Goal: Transaction & Acquisition: Purchase product/service

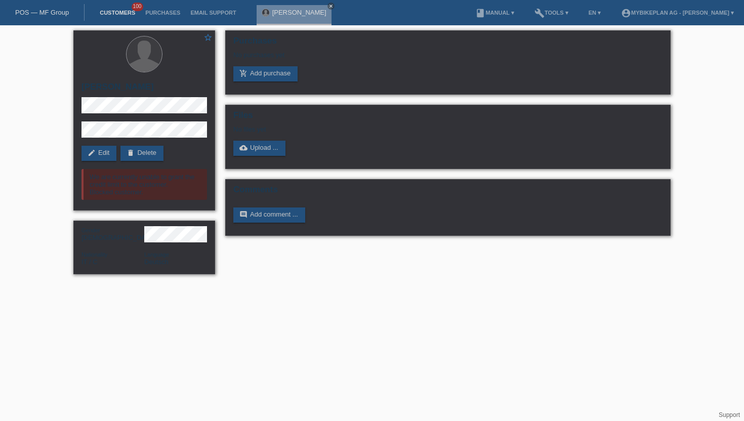
click at [127, 12] on link "Customers" at bounding box center [118, 13] width 46 height 6
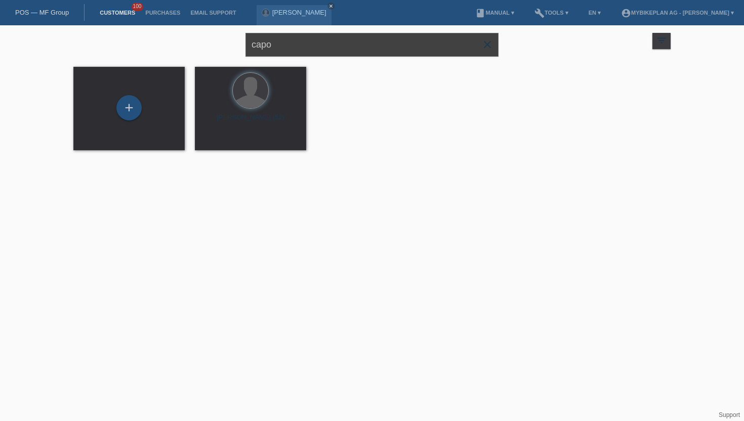
drag, startPoint x: 286, startPoint y: 48, endPoint x: 235, endPoint y: 47, distance: 50.6
click at [235, 47] on div "capo close filter_list view_module Show all customers star Show stared customer…" at bounding box center [371, 43] width 607 height 36
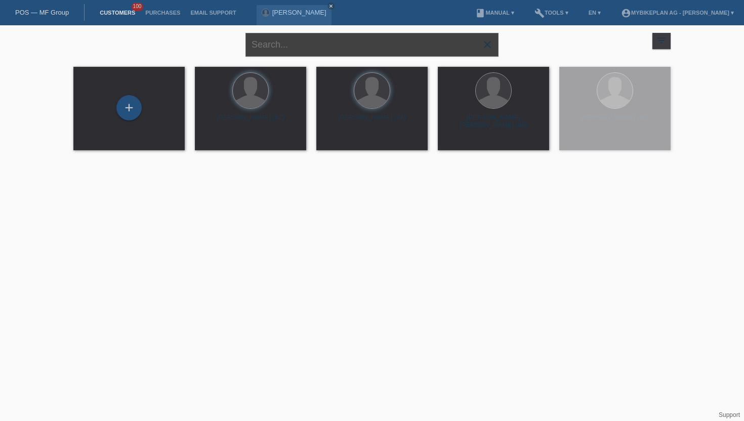
paste input "[PERSON_NAME]"
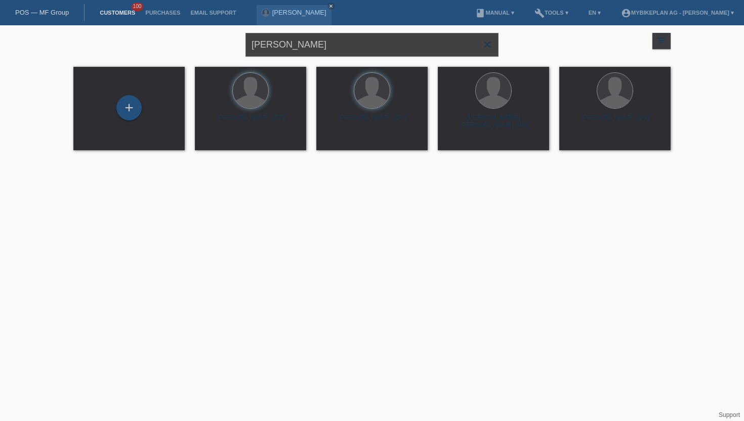
type input "[PERSON_NAME]"
click at [220, 144] on span "Show" at bounding box center [218, 142] width 17 height 8
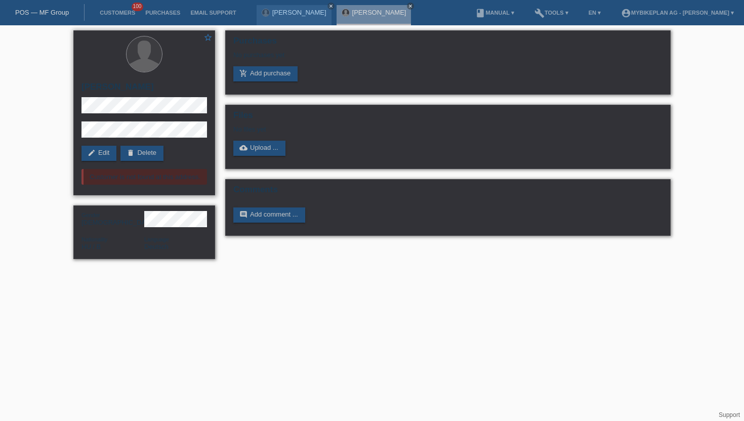
click at [118, 90] on h2 "[PERSON_NAME]" at bounding box center [143, 89] width 125 height 15
copy div "[PERSON_NAME]"
click at [113, 91] on h2 "[PERSON_NAME]" at bounding box center [143, 89] width 125 height 15
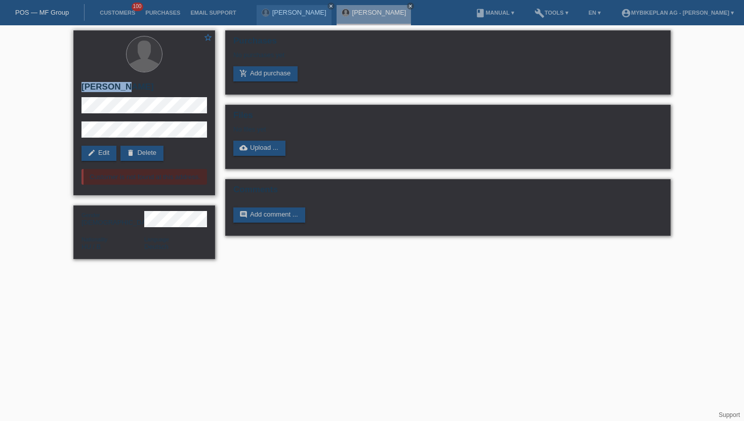
click at [113, 91] on h2 "[PERSON_NAME]" at bounding box center [143, 89] width 125 height 15
copy div "[PERSON_NAME]"
click at [281, 76] on link "add_shopping_cart Add purchase" at bounding box center [265, 73] width 64 height 15
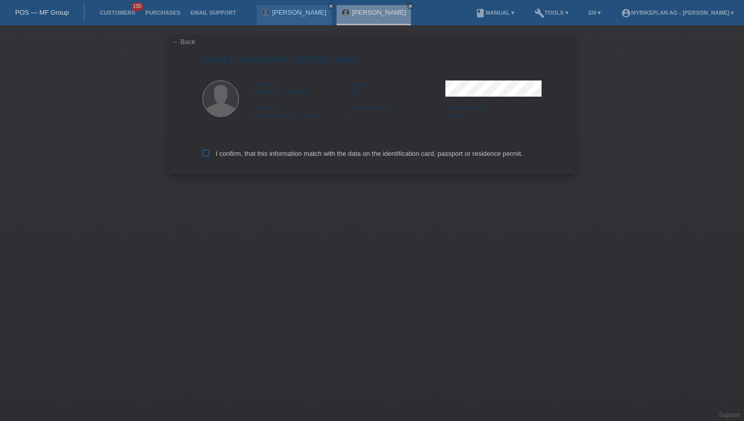
click at [210, 157] on label "I confirm, that this information match with the data on the identification card…" at bounding box center [362, 154] width 320 height 8
click at [209, 156] on input "I confirm, that this information match with the data on the identification card…" at bounding box center [205, 153] width 7 height 7
checkbox input "true"
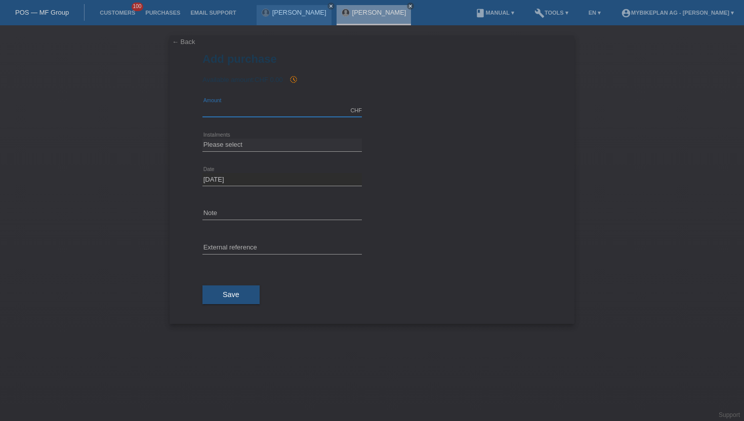
click at [273, 115] on input "text" at bounding box center [281, 110] width 159 height 13
type input "15000.00"
click at [243, 144] on select "Please select 6 instalments 12 instalments 18 instalments 24 instalments 36 ins…" at bounding box center [281, 145] width 159 height 12
select select "488"
click at [202, 139] on select "Please select 6 instalments 12 instalments 18 instalments 24 instalments 36 ins…" at bounding box center [281, 145] width 159 height 12
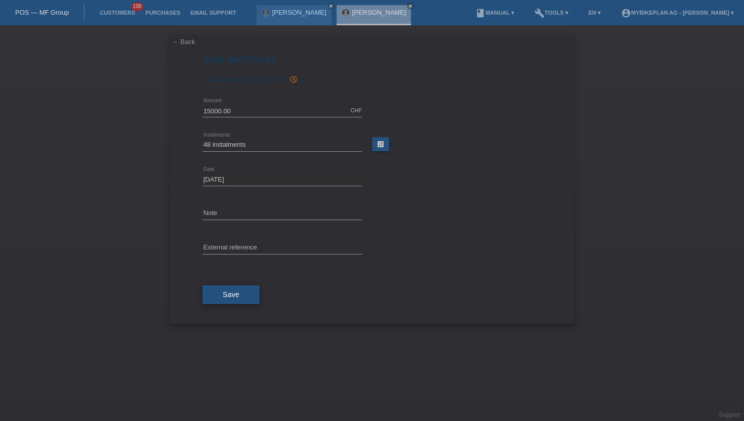
click at [228, 298] on span "Save" at bounding box center [231, 294] width 17 height 8
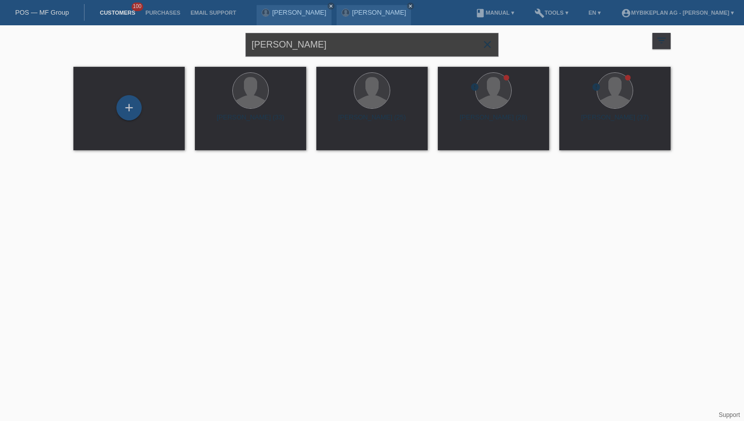
drag, startPoint x: 317, startPoint y: 48, endPoint x: 225, endPoint y: 48, distance: 92.1
click at [225, 48] on div "Krisztián Vitai close filter_list view_module Show all customers star Show star…" at bounding box center [371, 43] width 607 height 36
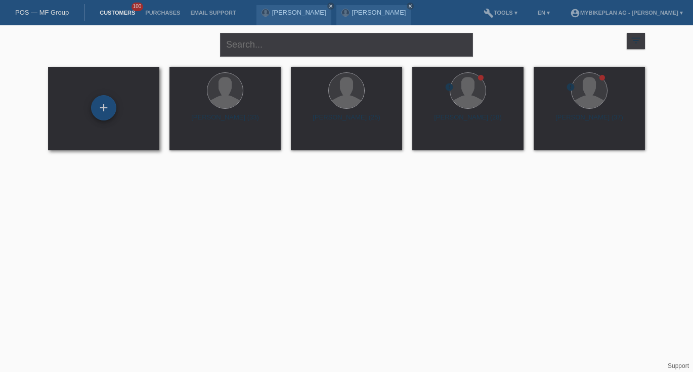
click at [94, 100] on div "+" at bounding box center [103, 107] width 25 height 25
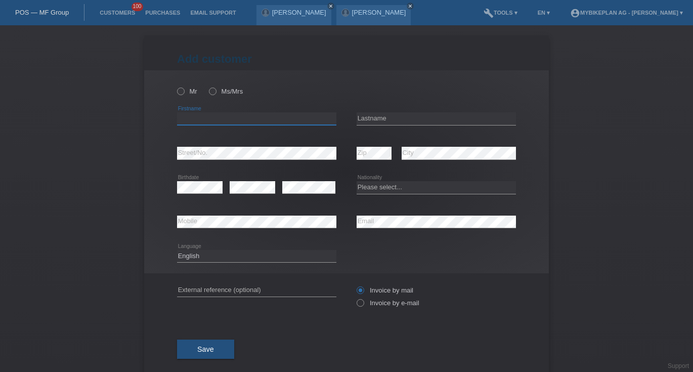
click at [190, 114] on input "text" at bounding box center [256, 118] width 159 height 13
paste input "[PERSON_NAME] sabena"
click at [218, 121] on input "[PERSON_NAME] sabena" at bounding box center [256, 118] width 159 height 13
type input "[PERSON_NAME]"
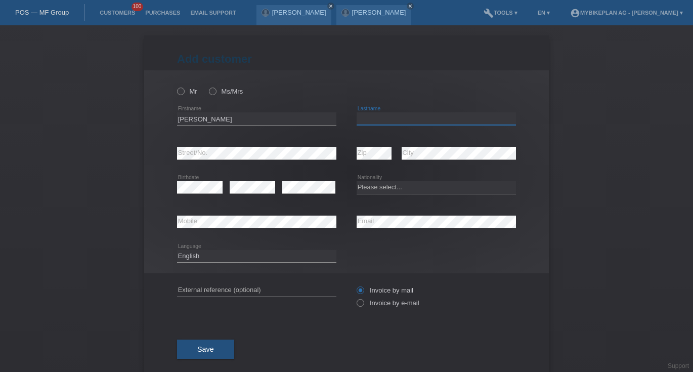
click at [390, 121] on input "text" at bounding box center [436, 118] width 159 height 13
paste input "sabena"
type input "sabena"
click at [207, 86] on icon at bounding box center [207, 86] width 0 height 0
click at [215, 92] on input "Ms/Mrs" at bounding box center [212, 91] width 7 height 7
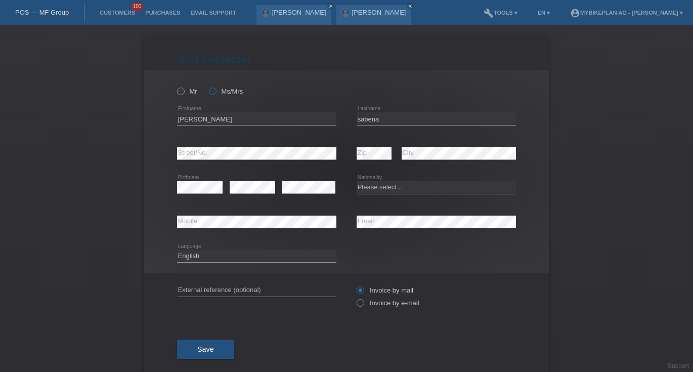
radio input "true"
click at [355, 298] on icon at bounding box center [355, 298] width 0 height 0
click at [359, 304] on input "Invoice by e-mail" at bounding box center [360, 305] width 7 height 13
radio input "true"
click at [387, 186] on select "Please select... Switzerland Austria Germany Liechtenstein ------------ Afghani…" at bounding box center [436, 187] width 159 height 12
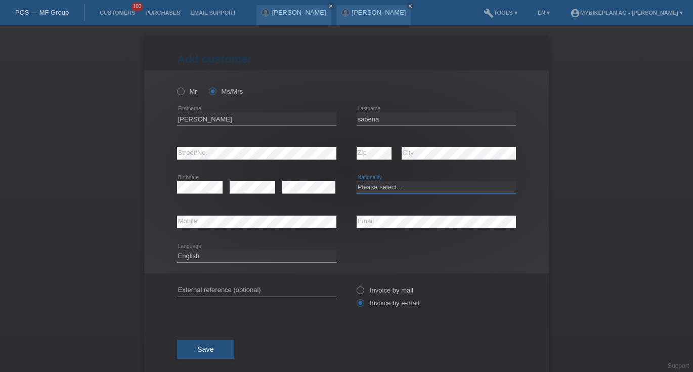
select select "CH"
click at [357, 182] on select "Please select... Switzerland Austria Germany Liechtenstein ------------ Afghani…" at bounding box center [436, 187] width 159 height 12
click at [223, 349] on button "Save" at bounding box center [205, 349] width 57 height 19
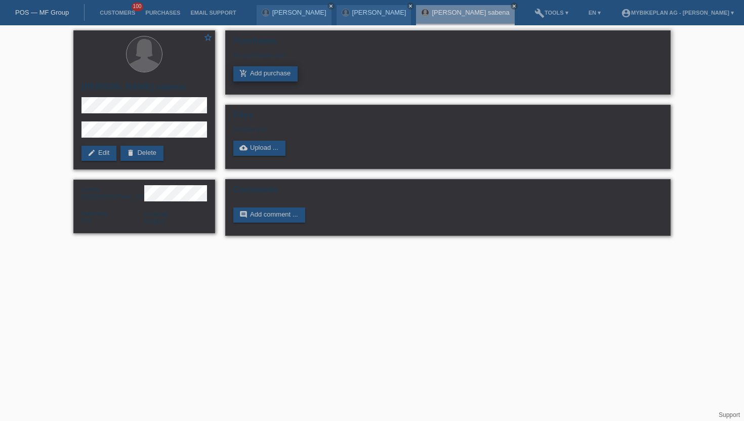
click at [240, 69] on link "add_shopping_cart Add purchase" at bounding box center [265, 73] width 64 height 15
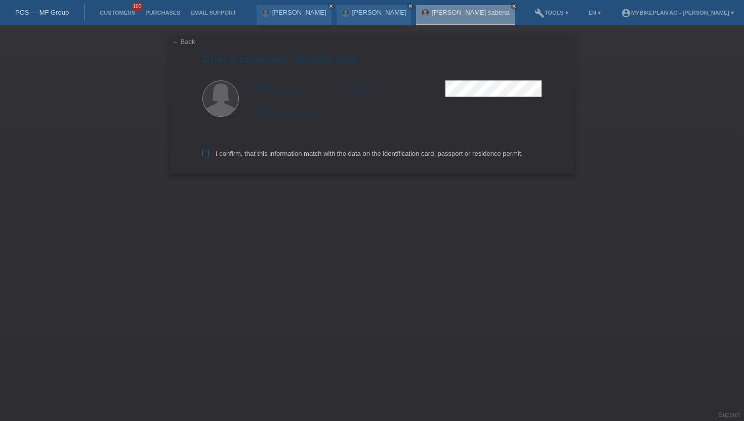
click at [204, 156] on icon at bounding box center [205, 153] width 7 height 7
click at [204, 156] on input "I confirm, that this information match with the data on the identification card…" at bounding box center [205, 153] width 7 height 7
checkbox input "true"
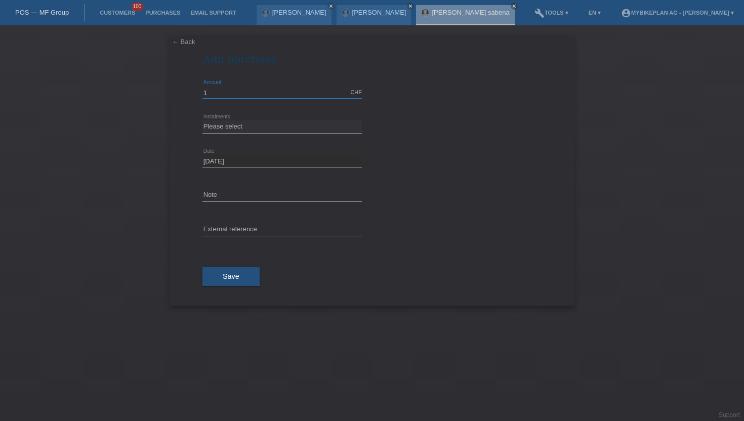
click at [231, 91] on input "1" at bounding box center [281, 92] width 159 height 13
type input "15000.00"
click at [256, 124] on select "Please select 6 instalments 12 instalments 18 instalments 24 instalments 36 ins…" at bounding box center [281, 126] width 159 height 12
click at [202, 120] on select "Please select 6 instalments 12 instalments 18 instalments 24 instalments 36 ins…" at bounding box center [281, 126] width 159 height 12
click at [231, 128] on select "Please select 6 instalments 12 instalments 18 instalments 24 instalments 36 ins…" at bounding box center [281, 126] width 159 height 12
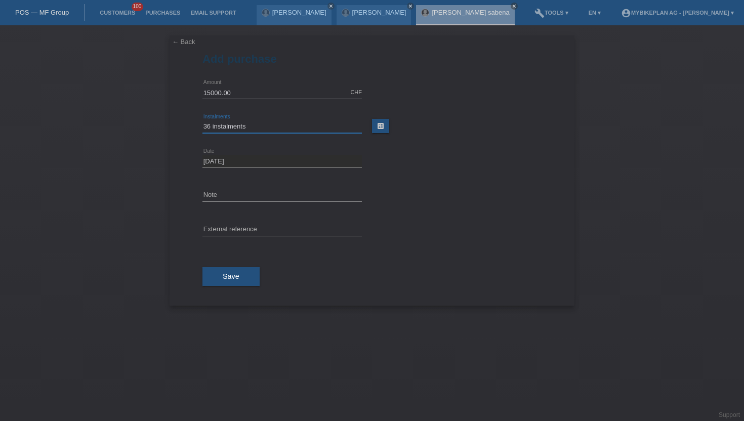
select select "488"
click at [202, 120] on select "Please select 6 instalments 12 instalments 18 instalments 24 instalments 36 ins…" at bounding box center [281, 126] width 159 height 12
click at [227, 264] on div "Save" at bounding box center [371, 276] width 339 height 59
click at [229, 282] on button "Save" at bounding box center [230, 276] width 57 height 19
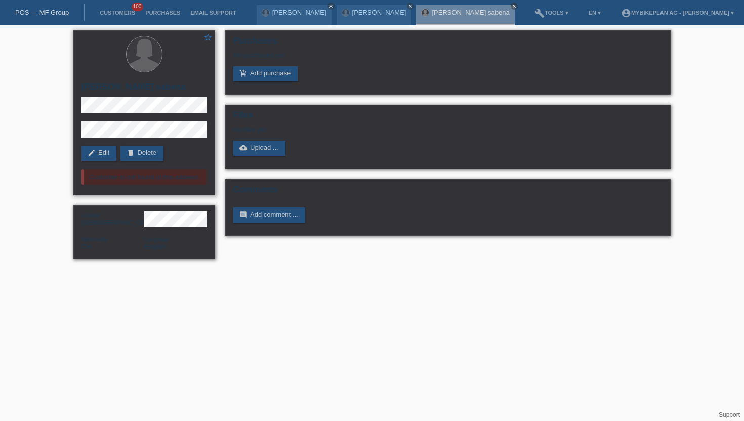
drag, startPoint x: 140, startPoint y: 166, endPoint x: 140, endPoint y: 173, distance: 6.1
click at [140, 173] on div "star_border [PERSON_NAME] sabena edit Edit delete Delete Customer is not found …" at bounding box center [144, 112] width 142 height 165
click at [107, 11] on link "Customers" at bounding box center [118, 13] width 46 height 6
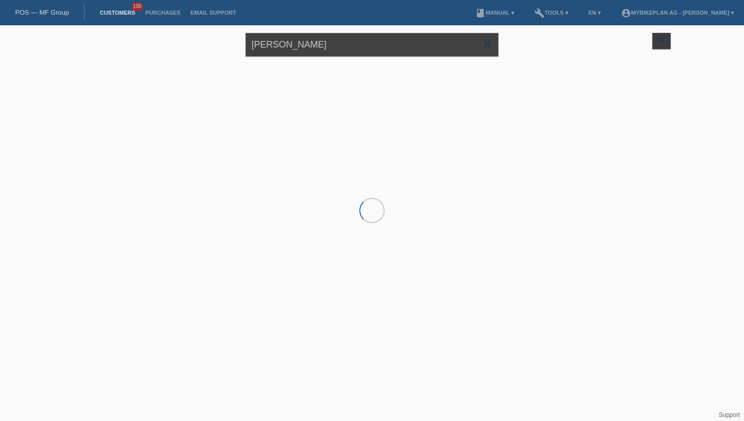
click at [351, 47] on input "[PERSON_NAME]" at bounding box center [371, 45] width 253 height 24
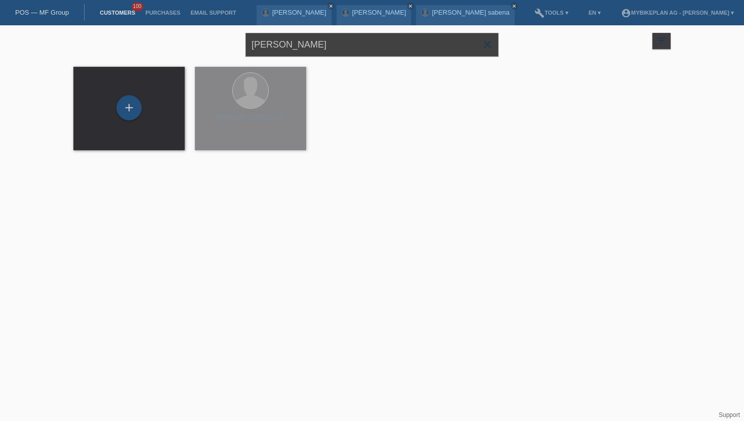
click at [351, 47] on input "[PERSON_NAME]" at bounding box center [371, 45] width 253 height 24
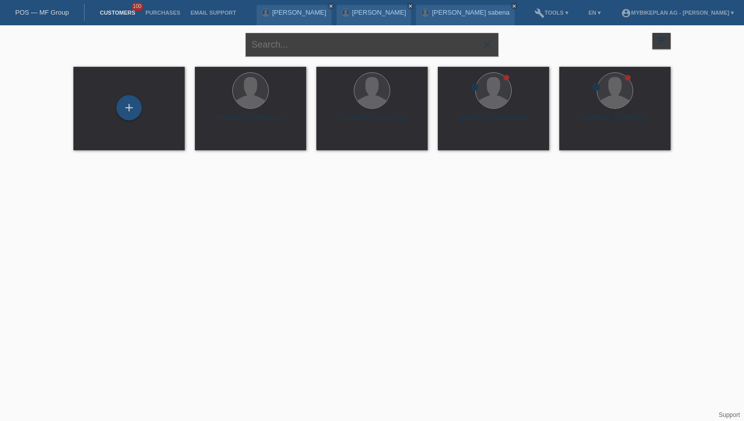
paste input "[PERSON_NAME]"
type input "[PERSON_NAME]"
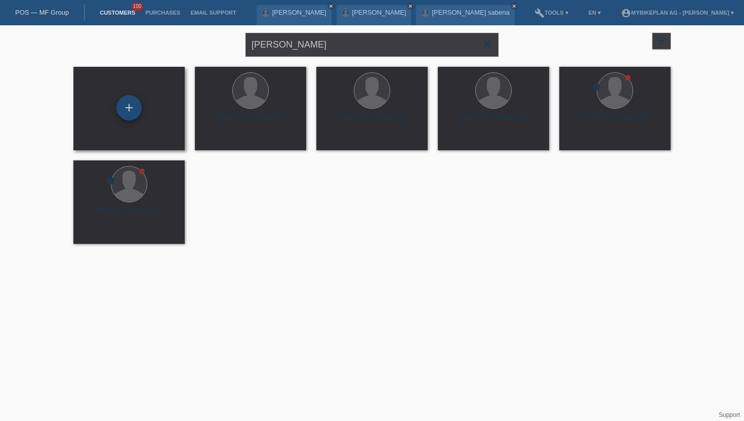
click at [120, 115] on div "+" at bounding box center [129, 107] width 24 height 17
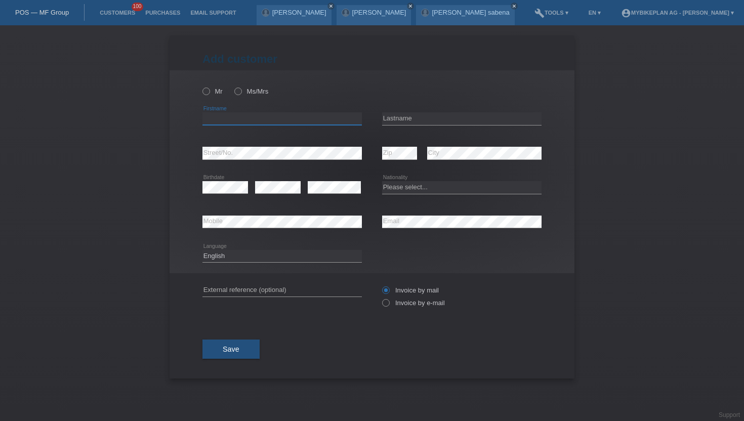
click at [246, 123] on input "text" at bounding box center [281, 118] width 159 height 13
paste input "Ralf Weghenkel"
click at [239, 122] on input "Ralf Weghenkel" at bounding box center [281, 118] width 159 height 13
type input "Ralf"
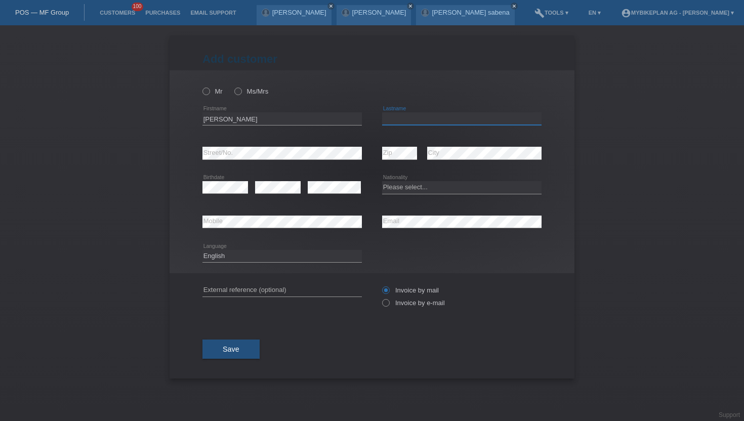
click at [393, 117] on input "text" at bounding box center [461, 118] width 159 height 13
paste input "Weghenkel"
type input "Weghenkel"
click at [403, 228] on icon at bounding box center [461, 228] width 159 height 1
click at [387, 308] on input "Invoice by e-mail" at bounding box center [385, 305] width 7 height 13
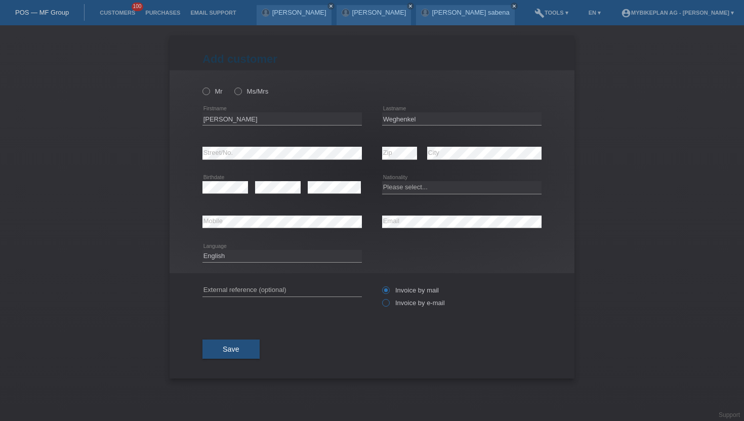
radio input "true"
click at [222, 250] on select "Deutsch Français Italiano English" at bounding box center [281, 256] width 159 height 12
select select "de"
click at [202, 250] on select "Deutsch Français Italiano English" at bounding box center [281, 256] width 159 height 12
click at [211, 91] on label "Mr" at bounding box center [212, 92] width 20 height 8
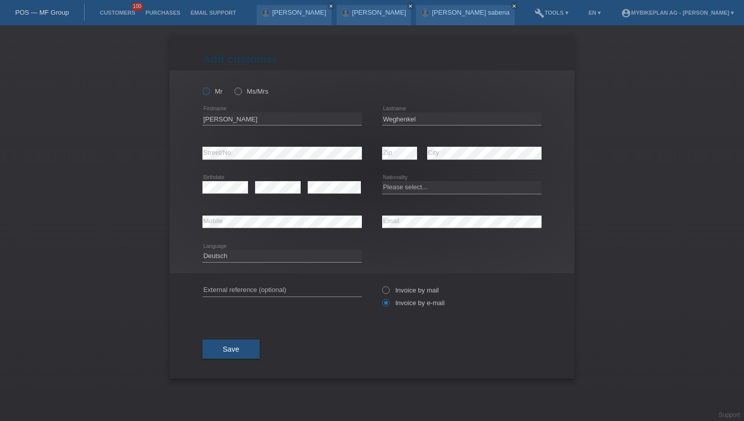
click at [209, 91] on input "Mr" at bounding box center [205, 91] width 7 height 7
radio input "true"
click at [404, 162] on div "error Zip" at bounding box center [399, 153] width 35 height 34
click at [395, 186] on select "Please select... Switzerland Austria Germany Liechtenstein ------------ Afghani…" at bounding box center [461, 187] width 159 height 12
select select "DE"
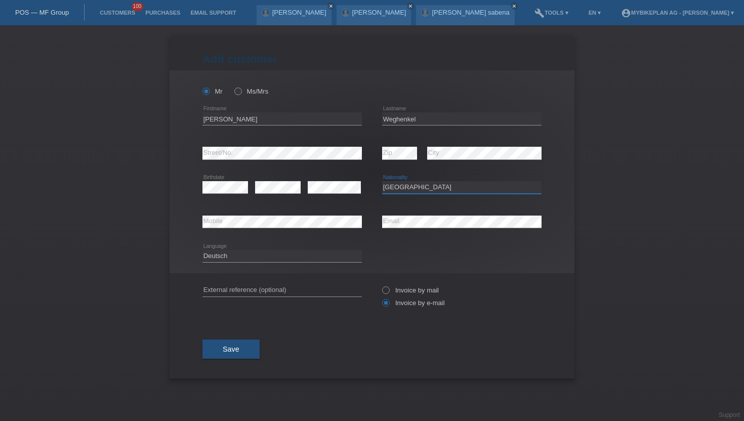
click at [382, 182] on select "Please select... Switzerland Austria Germany Liechtenstein ------------ Afghani…" at bounding box center [461, 187] width 159 height 12
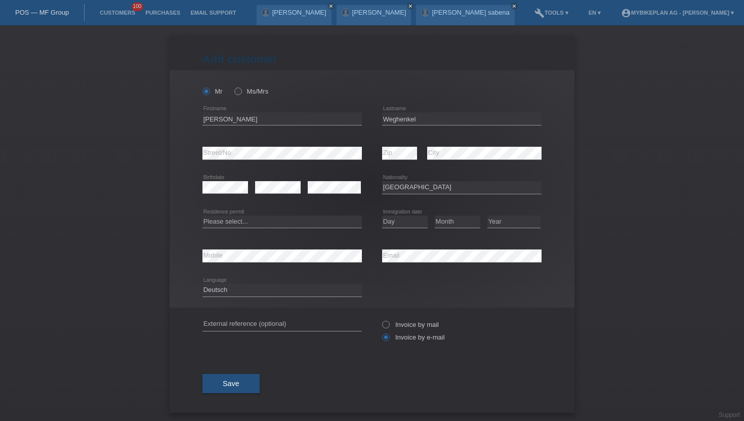
click at [243, 230] on div "Please select... C B B - Refugee status Other error Residence permit" at bounding box center [281, 222] width 159 height 34
click at [243, 224] on select "Please select... C B B - Refugee status Other" at bounding box center [281, 222] width 159 height 12
select select "B"
click at [202, 216] on select "Please select... C B B - Refugee status Other" at bounding box center [281, 222] width 159 height 12
click at [390, 221] on select "Day 01 02 03 04 05 06 07 08 09 10 11" at bounding box center [405, 222] width 46 height 12
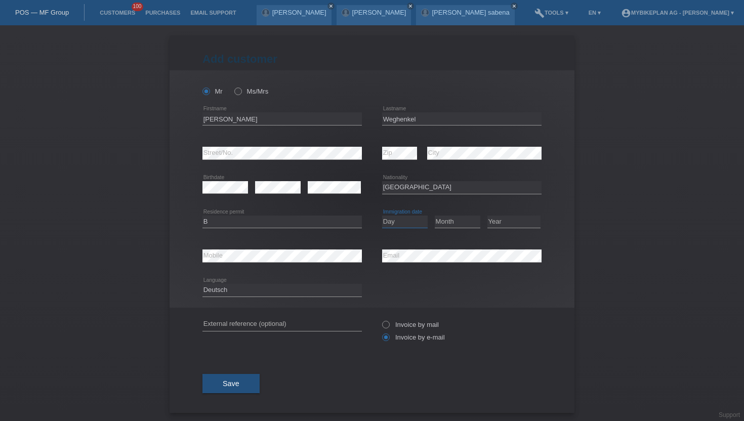
select select "18"
click at [382, 216] on select "Day 01 02 03 04 05 06 07 08 09 10 11" at bounding box center [405, 222] width 46 height 12
click at [449, 223] on select "Month 01 02 03 04 05 06 07 08 09 10 11" at bounding box center [458, 222] width 46 height 12
select select "12"
click at [435, 216] on select "Month 01 02 03 04 05 06 07 08 09 10 11" at bounding box center [458, 222] width 46 height 12
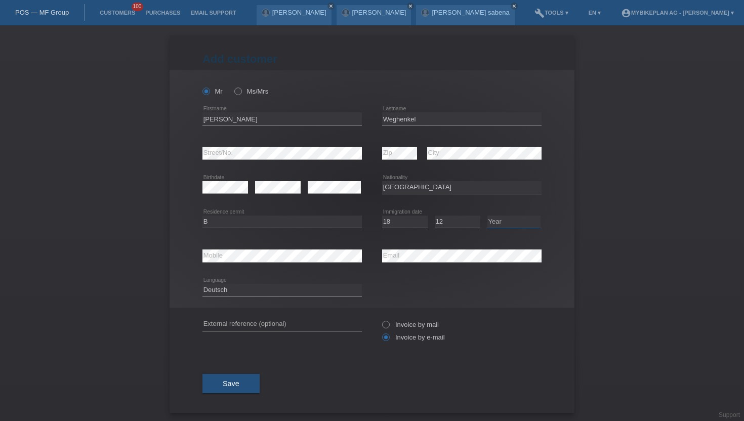
click at [502, 221] on select "Year 2025 2024 2023 2022 2021 2020 2019 2018 2017 2016 2015 2014 2013 2012 2011…" at bounding box center [513, 222] width 53 height 12
select select "2021"
click at [487, 216] on select "Year 2025 2024 2023 2022 2021 2020 2019 2018 2017 2016 2015 2014 2013 2012 2011…" at bounding box center [513, 222] width 53 height 12
click at [236, 382] on span "Save" at bounding box center [231, 383] width 17 height 8
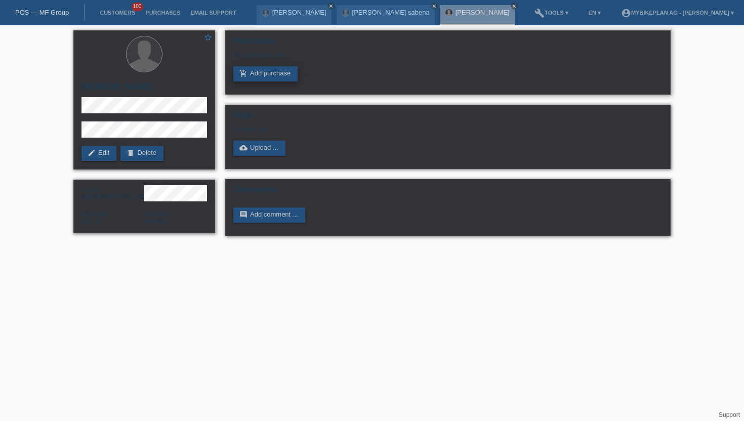
click at [276, 81] on link "add_shopping_cart Add purchase" at bounding box center [265, 73] width 64 height 15
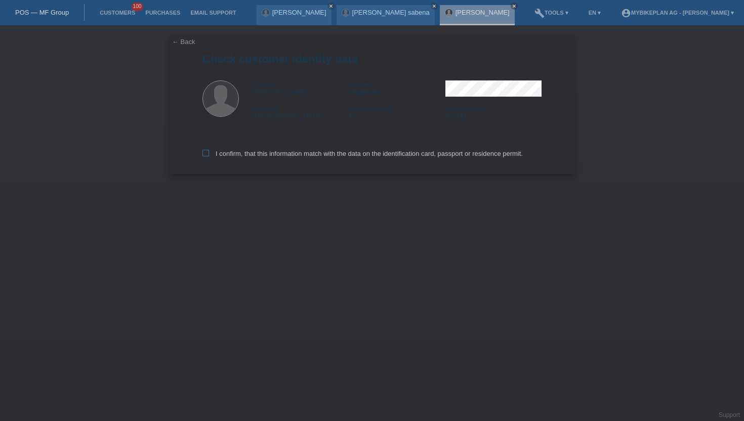
click at [208, 156] on icon at bounding box center [205, 153] width 7 height 7
click at [208, 156] on input "I confirm, that this information match with the data on the identification card…" at bounding box center [205, 153] width 7 height 7
checkbox input "true"
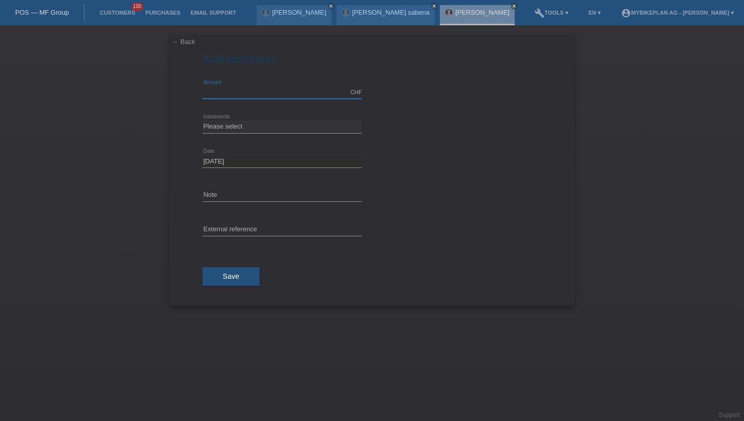
click at [221, 93] on input "text" at bounding box center [281, 92] width 159 height 13
type input "15000.00"
click at [262, 131] on select "Please select 6 instalments 12 instalments 18 instalments 24 instalments 36 ins…" at bounding box center [281, 126] width 159 height 12
select select "488"
click at [202, 120] on select "Please select 6 instalments 12 instalments 18 instalments 24 instalments 36 ins…" at bounding box center [281, 126] width 159 height 12
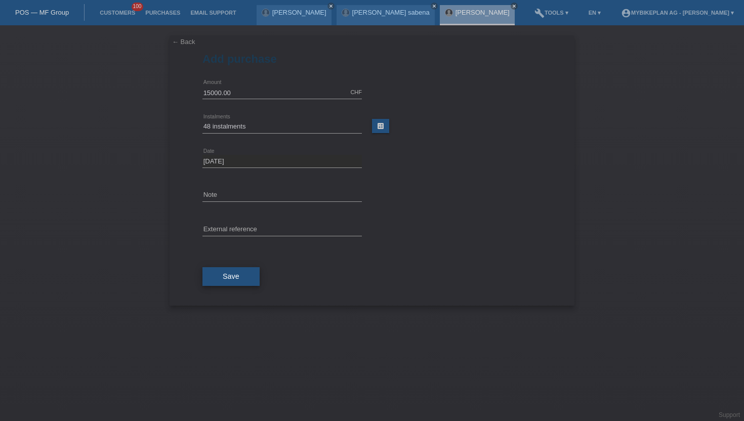
click at [237, 274] on span "Save" at bounding box center [231, 276] width 17 height 8
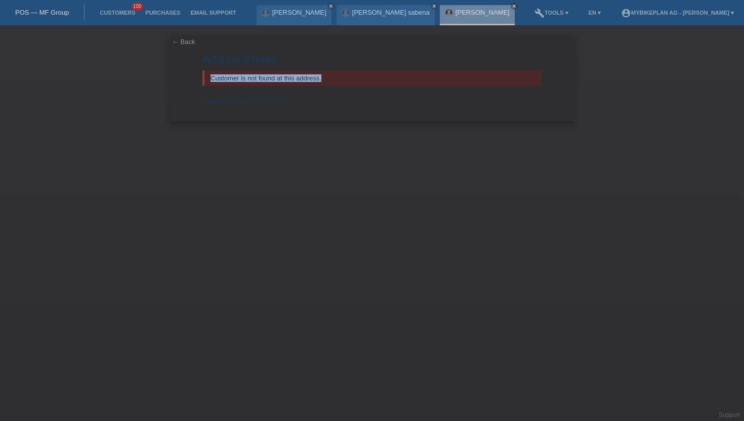
drag, startPoint x: 195, startPoint y: 80, endPoint x: 293, endPoint y: 83, distance: 98.2
click at [293, 83] on div "← Back Add purchase Customer is not found at this address. Available amount: CH…" at bounding box center [372, 78] width 405 height 86
click at [294, 86] on div "Customer is not found at this address." at bounding box center [371, 78] width 339 height 16
click at [97, 16] on link "Customers" at bounding box center [118, 13] width 46 height 6
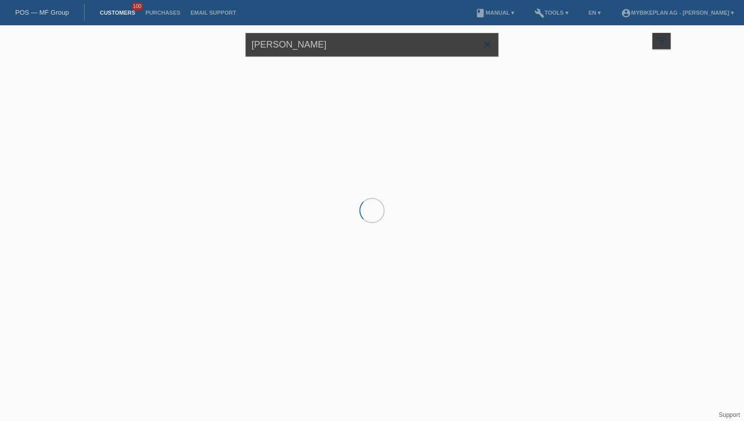
drag, startPoint x: 331, startPoint y: 43, endPoint x: 225, endPoint y: 34, distance: 106.6
click at [225, 34] on div "[PERSON_NAME] close filter_list view_module Show all customers star Show stared…" at bounding box center [371, 43] width 607 height 36
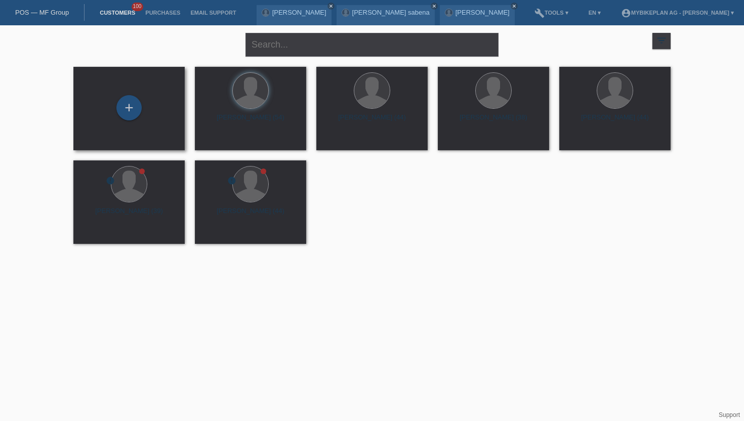
click at [117, 100] on div "+" at bounding box center [128, 108] width 95 height 27
click at [126, 104] on div "+" at bounding box center [128, 107] width 25 height 25
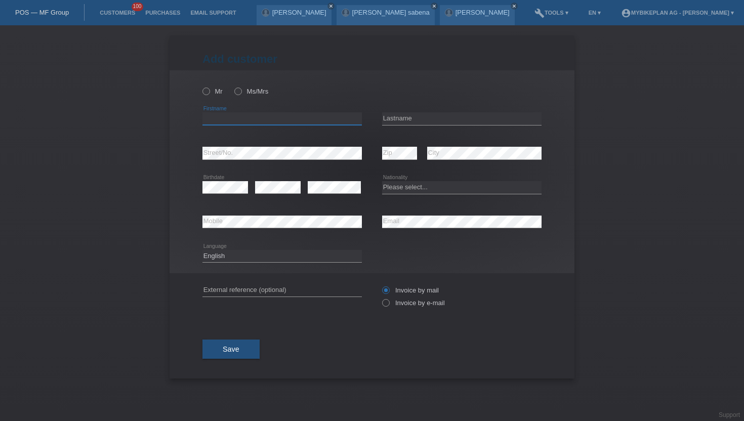
click at [217, 121] on input "text" at bounding box center [281, 118] width 159 height 13
type input "Illka Doris"
click at [404, 117] on input "text" at bounding box center [461, 118] width 159 height 13
type input "Weghenkel"
click at [397, 188] on select "Please select... Switzerland Austria Germany Liechtenstein ------------ Afghani…" at bounding box center [461, 187] width 159 height 12
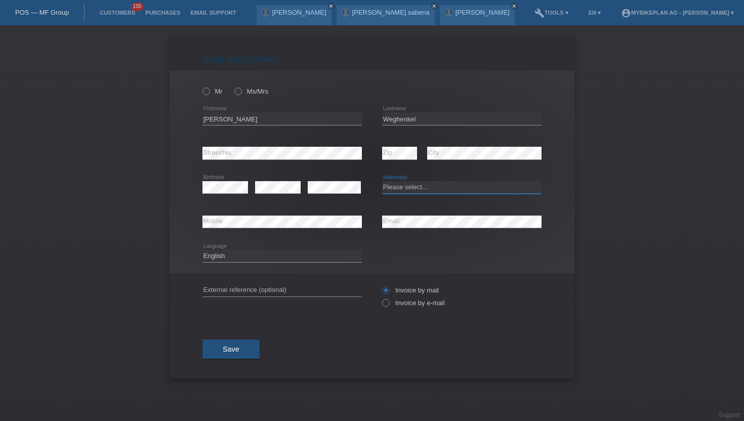
select select "DE"
click at [382, 182] on select "Please select... Switzerland Austria Germany Liechtenstein ------------ Afghani…" at bounding box center [461, 187] width 159 height 12
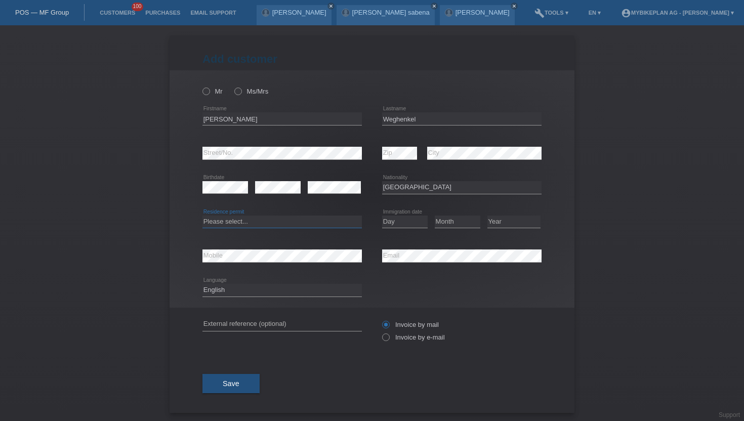
click at [238, 224] on select "Please select... C B B - Refugee status Other" at bounding box center [281, 222] width 159 height 12
select select "B"
click at [202, 216] on select "Please select... C B B - Refugee status Other" at bounding box center [281, 222] width 159 height 12
click at [397, 222] on select "Day 01 02 03 04 05 06 07 08 09 10 11" at bounding box center [405, 222] width 46 height 12
select select "18"
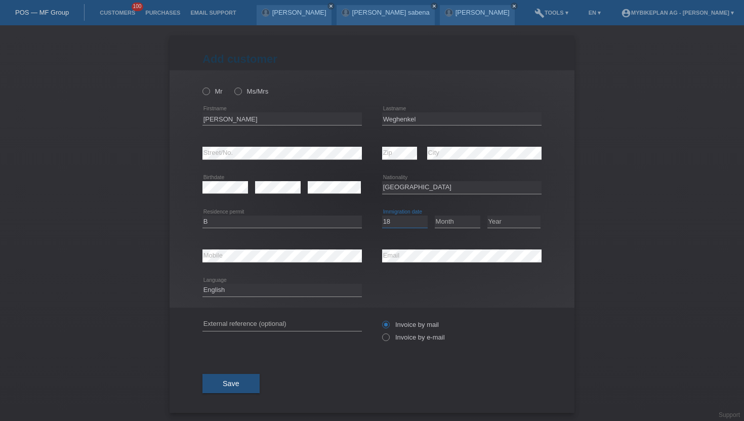
click at [382, 216] on select "Day 01 02 03 04 05 06 07 08 09 10 11" at bounding box center [405, 222] width 46 height 12
click at [439, 224] on select "Month 01 02 03 04 05 06 07 08 09 10 11" at bounding box center [458, 222] width 46 height 12
select select "12"
click at [435, 216] on select "Month 01 02 03 04 05 06 07 08 09 10 11" at bounding box center [458, 222] width 46 height 12
click at [497, 225] on select "Year 2025 2024 2023 2022 2021 2020 2019 2018 2017 2016 2015 2014 2013 2012 2011…" at bounding box center [513, 222] width 53 height 12
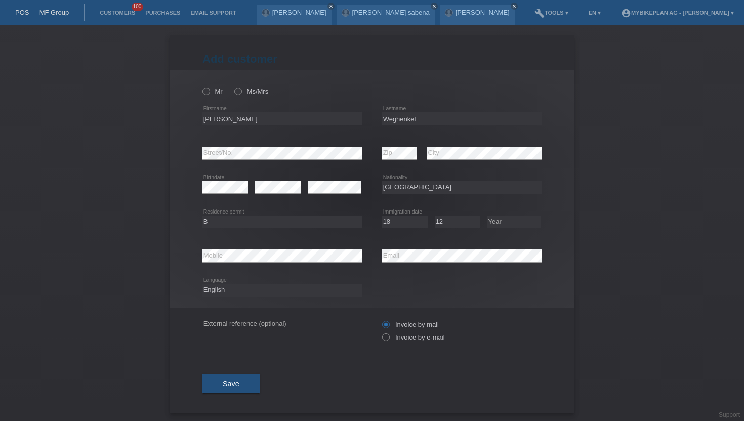
click at [493, 219] on select "Year 2025 2024 2023 2022 2021 2020 2019 2018 2017 2016 2015 2014 2013 2012 2011…" at bounding box center [513, 222] width 53 height 12
select select "2021"
click at [487, 216] on select "Year 2025 2024 2023 2022 2021 2020 2019 2018 2017 2016 2015 2014 2013 2012 2011…" at bounding box center [513, 222] width 53 height 12
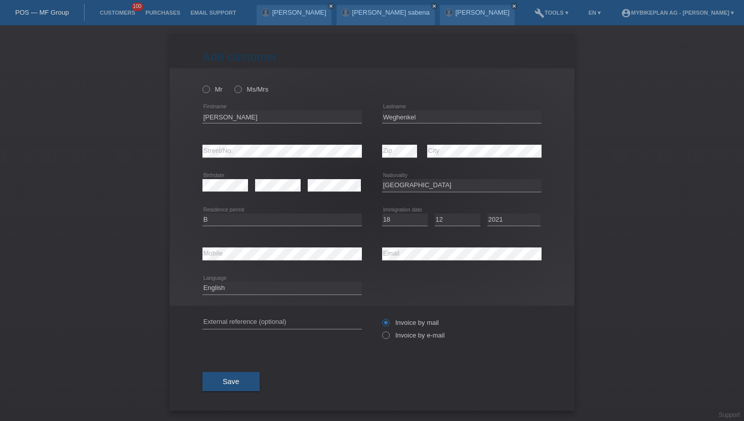
click at [252, 260] on div "error Mobile" at bounding box center [281, 254] width 159 height 34
click at [233, 275] on div "Deutsch Français Italiano English error Language" at bounding box center [281, 288] width 159 height 34
click at [233, 279] on div "Deutsch Français Italiano English error Language" at bounding box center [281, 288] width 159 height 34
click at [226, 286] on select "Deutsch Français Italiano English" at bounding box center [281, 288] width 159 height 12
select select "de"
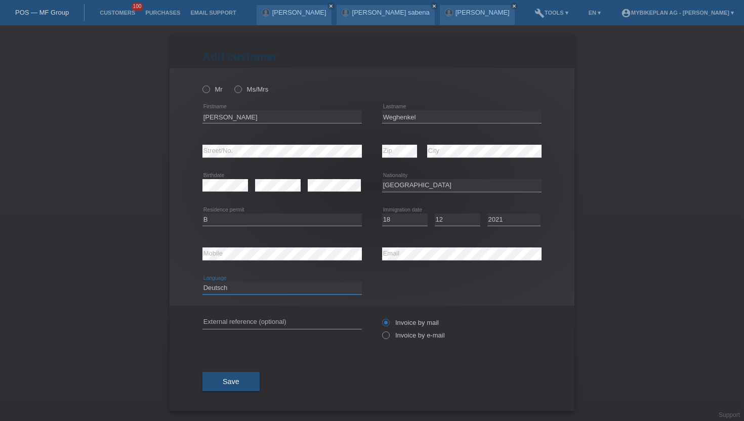
click at [202, 282] on select "Deutsch Français Italiano English" at bounding box center [281, 288] width 159 height 12
click at [390, 336] on label "Invoice by e-mail" at bounding box center [413, 335] width 63 height 8
click at [389, 336] on input "Invoice by e-mail" at bounding box center [385, 337] width 7 height 13
radio input "true"
click at [229, 376] on button "Save" at bounding box center [230, 381] width 57 height 19
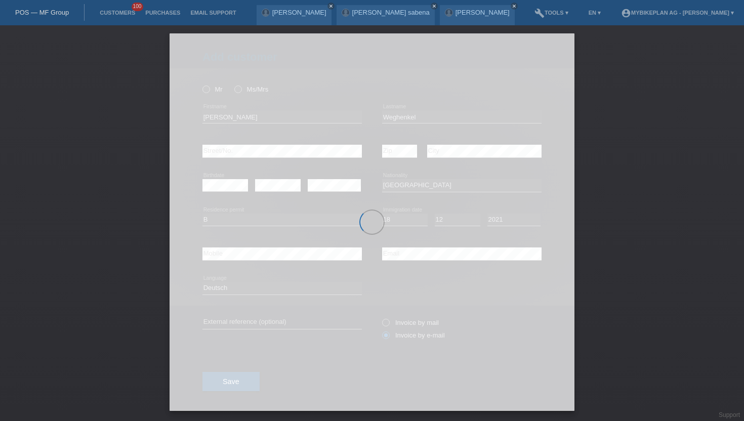
click at [237, 88] on div at bounding box center [372, 221] width 405 height 377
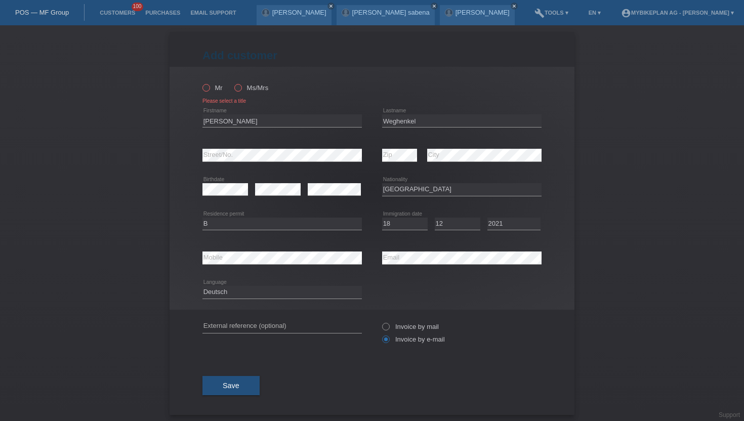
click at [233, 82] on icon at bounding box center [233, 82] width 0 height 0
click at [237, 88] on input "Ms/Mrs" at bounding box center [237, 87] width 7 height 7
radio input "true"
click at [221, 387] on button "Save" at bounding box center [230, 385] width 57 height 19
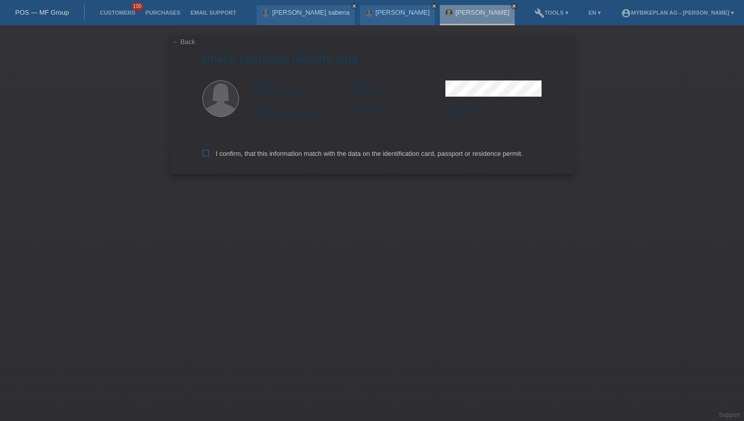
click at [207, 153] on icon at bounding box center [205, 153] width 7 height 7
click at [207, 153] on input "I confirm, that this information match with the data on the identification card…" at bounding box center [205, 153] width 7 height 7
checkbox input "true"
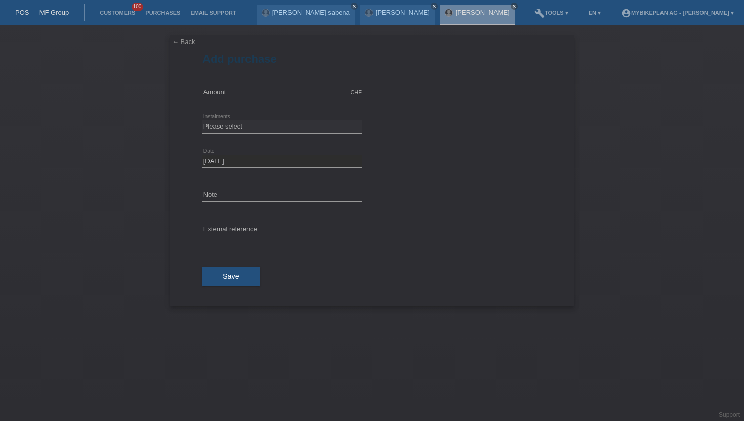
click at [276, 82] on div "CHF error Amount" at bounding box center [281, 92] width 159 height 34
click at [262, 84] on div "CHF error Amount" at bounding box center [281, 92] width 159 height 34
click at [257, 90] on input "1" at bounding box center [281, 92] width 159 height 13
type input "15000.00"
click at [239, 129] on select "Please select 6 instalments 12 instalments 18 instalments 24 instalments 36 ins…" at bounding box center [281, 126] width 159 height 12
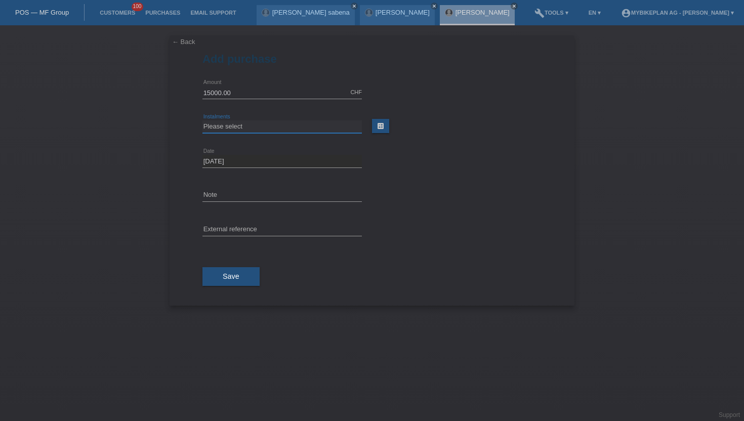
select select "488"
click at [202, 120] on select "Please select 6 instalments 12 instalments 18 instalments 24 instalments 36 ins…" at bounding box center [281, 126] width 159 height 12
click at [228, 286] on div "Save" at bounding box center [371, 276] width 339 height 59
click at [229, 284] on button "Save" at bounding box center [230, 276] width 57 height 19
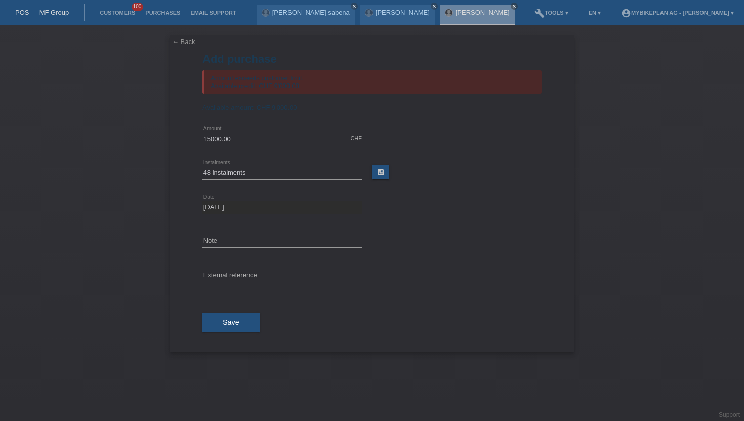
click at [288, 105] on span "CHF 9'000.00" at bounding box center [277, 108] width 40 height 8
click at [283, 108] on span "CHF 9'000.00" at bounding box center [277, 108] width 40 height 8
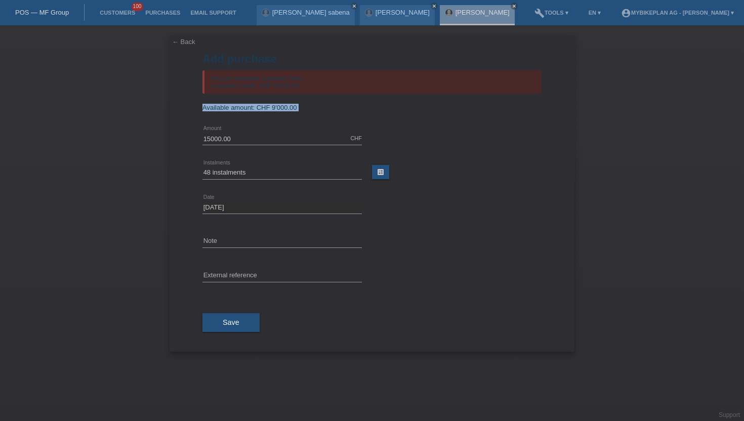
click at [283, 108] on span "CHF 9'000.00" at bounding box center [277, 108] width 40 height 8
click at [275, 118] on form "Add purchase Amount exceeds customer limit. Available credit: CHF 9'000.00 Avai…" at bounding box center [371, 202] width 339 height 299
click at [284, 110] on span "CHF 9'000.00" at bounding box center [277, 108] width 40 height 8
click at [455, 115] on form "Add purchase Amount exceeds customer limit. Available credit: CHF 9'000.00 Avai…" at bounding box center [371, 202] width 339 height 299
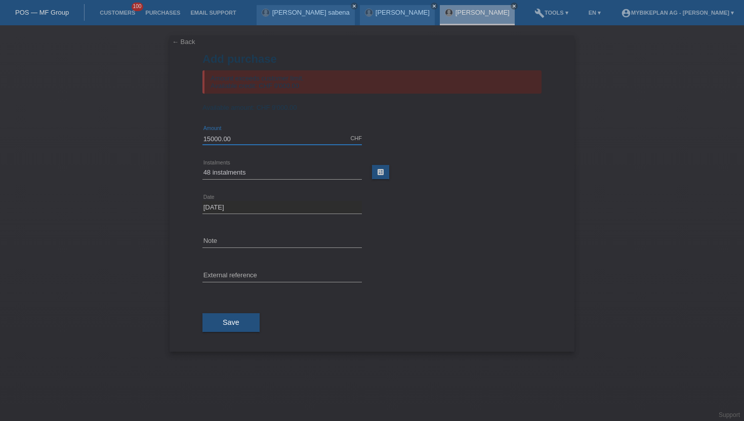
click at [250, 143] on input "15000.00" at bounding box center [281, 138] width 159 height 13
click at [291, 111] on span "CHF 9'000.00" at bounding box center [277, 108] width 40 height 8
click at [329, 117] on form "Add purchase Amount exceeds customer limit. Available credit: CHF 9'000.00 Avai…" at bounding box center [371, 202] width 339 height 299
click at [114, 13] on link "Customers" at bounding box center [118, 13] width 46 height 6
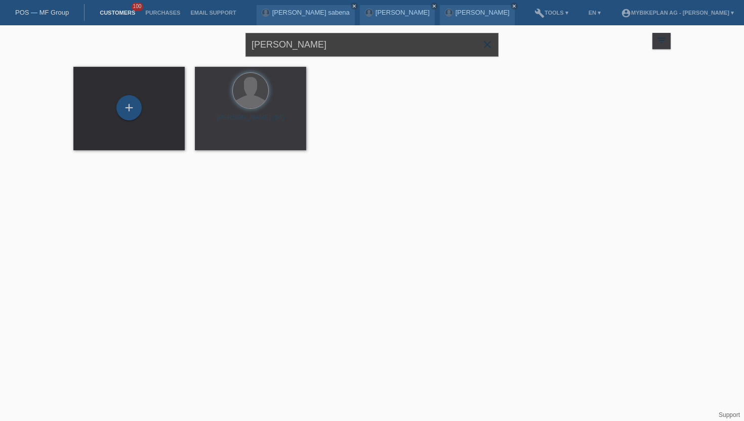
drag, startPoint x: 333, startPoint y: 46, endPoint x: 183, endPoint y: 52, distance: 150.4
click at [183, 52] on div "[PERSON_NAME] close filter_list view_module Show all customers star Show stared…" at bounding box center [371, 43] width 607 height 36
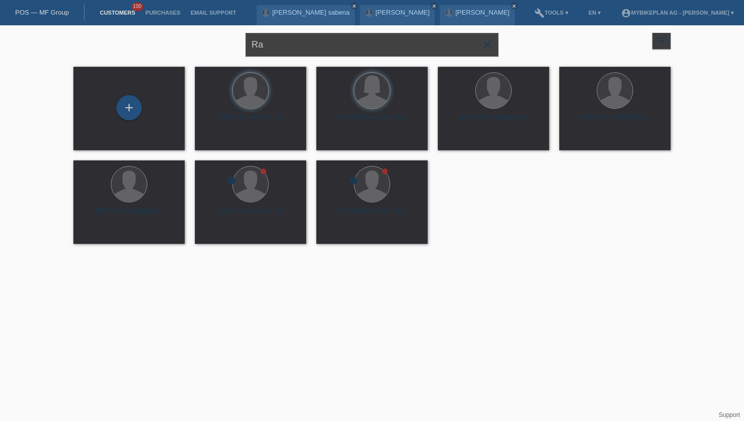
type input "R"
type input "[PERSON_NAME]"
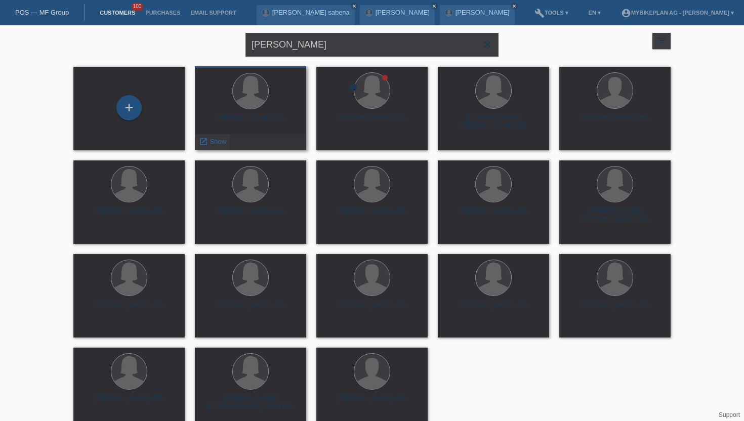
click at [225, 148] on div "launch Show" at bounding box center [212, 141] width 34 height 15
click at [337, 143] on span "Show" at bounding box center [339, 142] width 17 height 8
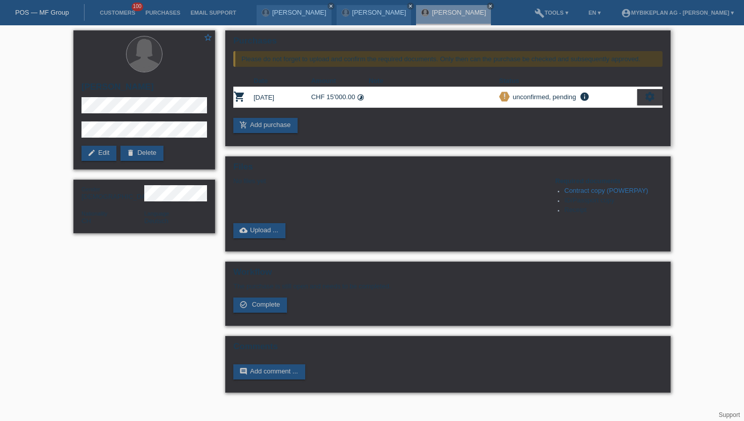
click at [650, 102] on icon "settings" at bounding box center [649, 96] width 11 height 11
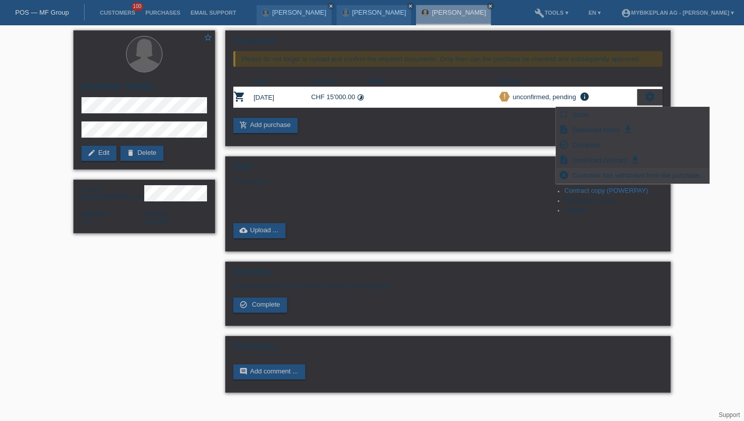
click at [584, 175] on span "Customer has withdrawn from the purchase..." at bounding box center [639, 175] width 136 height 12
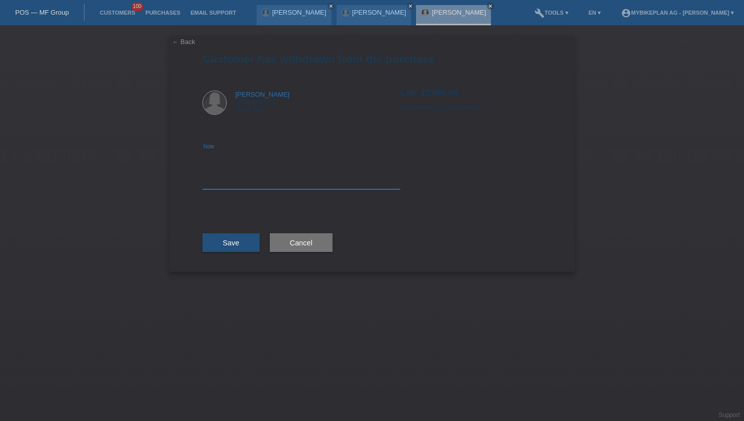
click at [238, 185] on textarea at bounding box center [301, 169] width 198 height 39
type textarea "wrong price"
click at [240, 258] on div "Save" at bounding box center [230, 243] width 57 height 59
click at [239, 247] on button "Save" at bounding box center [230, 242] width 57 height 19
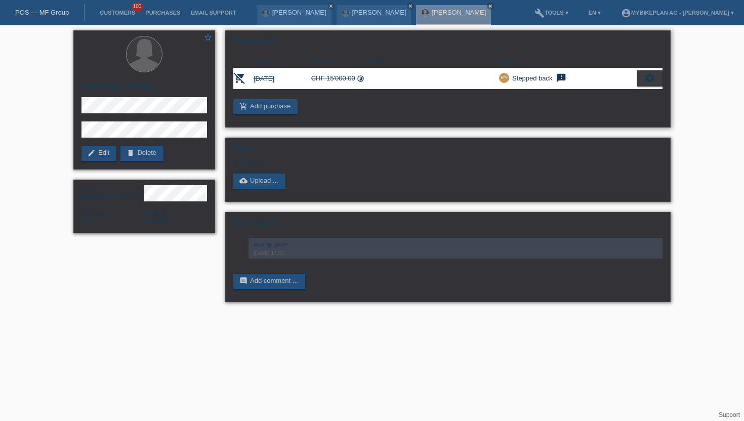
click at [284, 99] on div "Purchases Date Amount Note Status remove_shopping_cart 04.07.2025 CHF 15'000.00…" at bounding box center [447, 78] width 445 height 97
click at [274, 115] on div "Purchases Date Amount Note Status remove_shopping_cart 04.07.2025 CHF 15'000.00…" at bounding box center [447, 78] width 445 height 97
click at [262, 106] on link "add_shopping_cart Add purchase" at bounding box center [265, 106] width 64 height 15
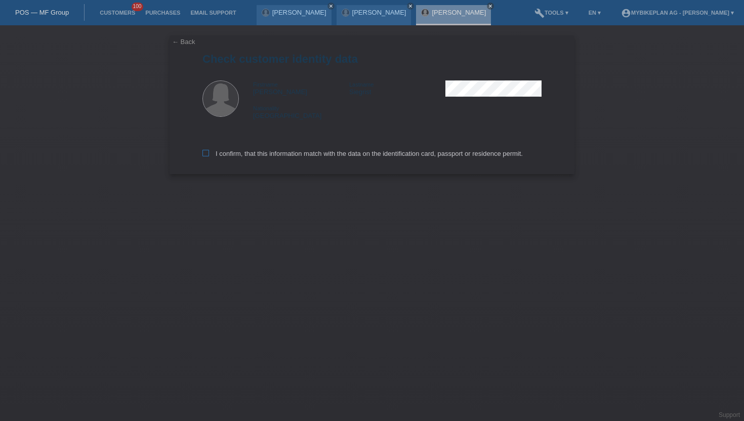
click at [204, 157] on label "I confirm, that this information match with the data on the identification card…" at bounding box center [362, 154] width 320 height 8
click at [204, 156] on input "I confirm, that this information match with the data on the identification card…" at bounding box center [205, 153] width 7 height 7
checkbox input "true"
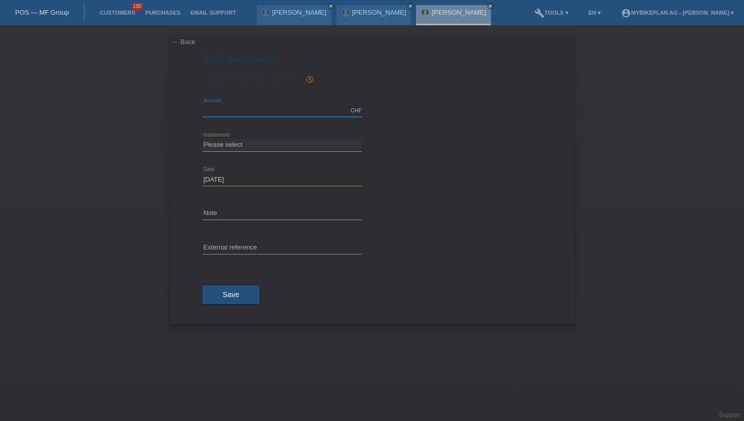
click at [226, 109] on input "text" at bounding box center [281, 110] width 159 height 13
type input "6000.00"
click at [235, 143] on select "Please select 6 instalments 12 instalments 18 instalments 24 instalments 36 ins…" at bounding box center [281, 145] width 159 height 12
select select "488"
click at [202, 139] on select "Please select 6 instalments 12 instalments 18 instalments 24 instalments 36 ins…" at bounding box center [281, 145] width 159 height 12
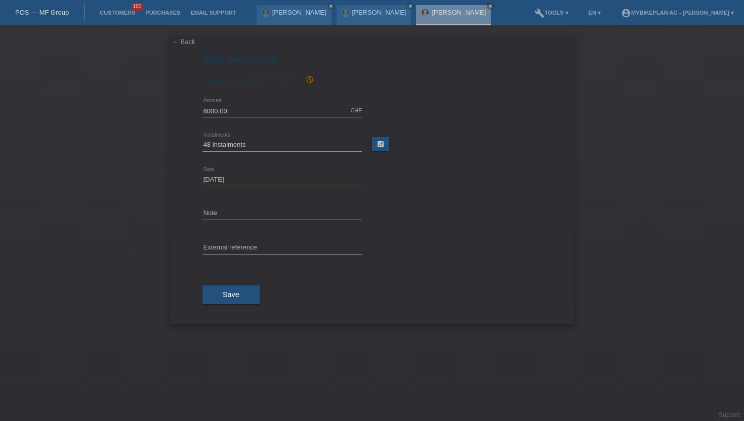
click at [231, 101] on div "6000.00 CHF error Amount" at bounding box center [281, 111] width 159 height 34
click at [231, 105] on input "6000.00" at bounding box center [281, 110] width 159 height 13
drag, startPoint x: 233, startPoint y: 106, endPoint x: 174, endPoint y: 105, distance: 59.7
click at [174, 105] on div "← Back Add purchase Available amount: CHF 15'000.00 history_toggle_off error" at bounding box center [372, 179] width 405 height 288
drag, startPoint x: 234, startPoint y: 107, endPoint x: 156, endPoint y: 107, distance: 77.9
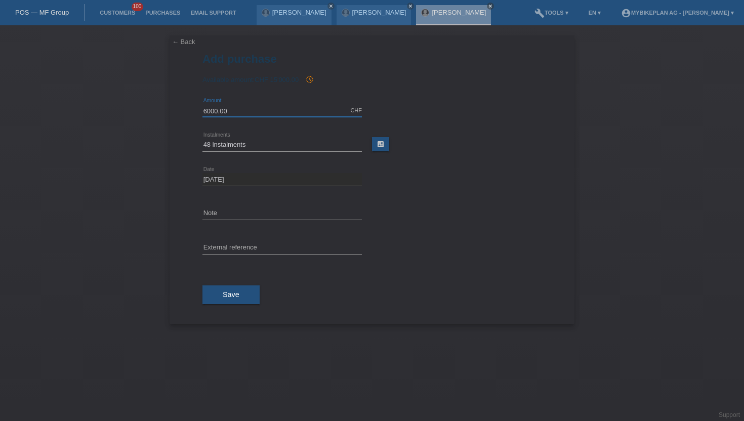
click at [156, 107] on div "← Back Add purchase Available amount: CHF 15'000.00 history_toggle_off Date" at bounding box center [372, 223] width 744 height 396
type input "5999.00"
click at [227, 295] on span "Save" at bounding box center [231, 294] width 17 height 8
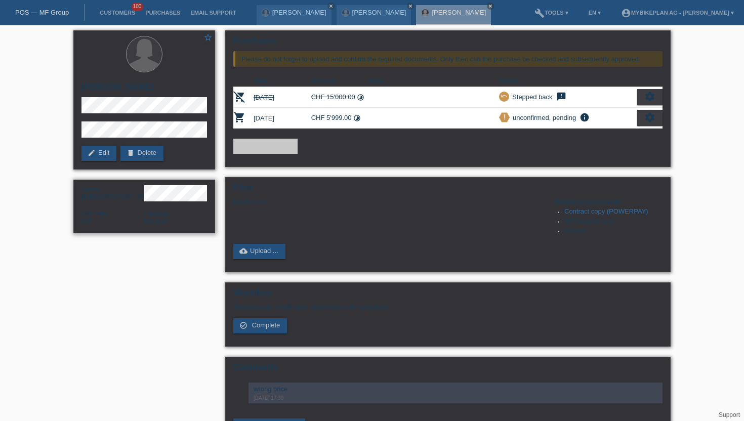
click at [41, 196] on div "star_border [PERSON_NAME] edit Edit delete Delete Gender [DEMOGRAPHIC_DATA] Nat…" at bounding box center [372, 241] width 744 height 432
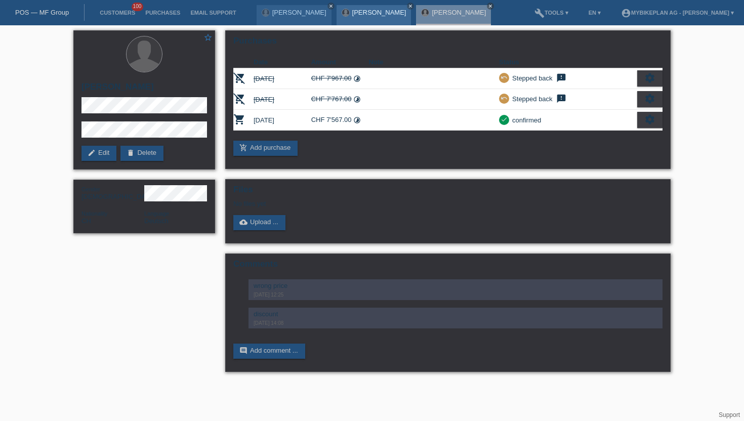
click at [364, 15] on link "[PERSON_NAME]" at bounding box center [379, 13] width 54 height 8
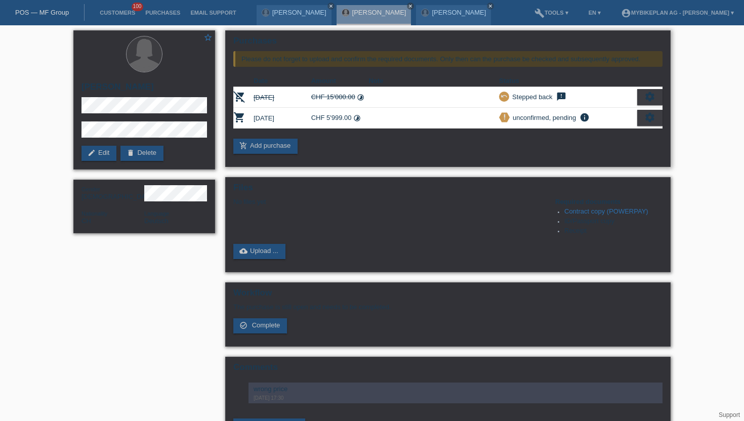
click at [648, 124] on div "settings" at bounding box center [649, 118] width 25 height 16
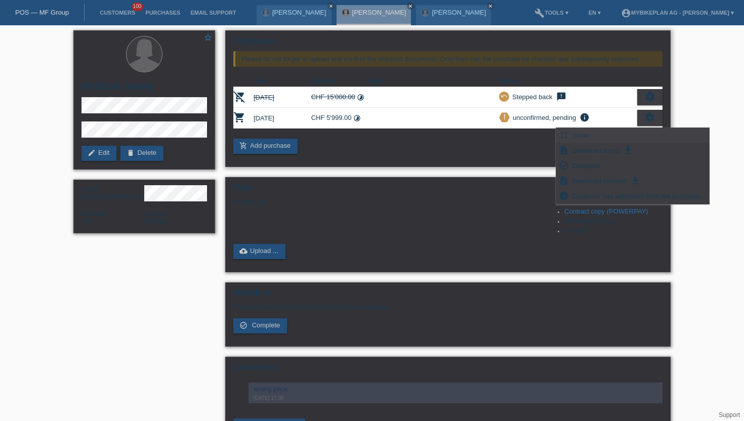
click at [576, 138] on span "Show" at bounding box center [581, 135] width 20 height 12
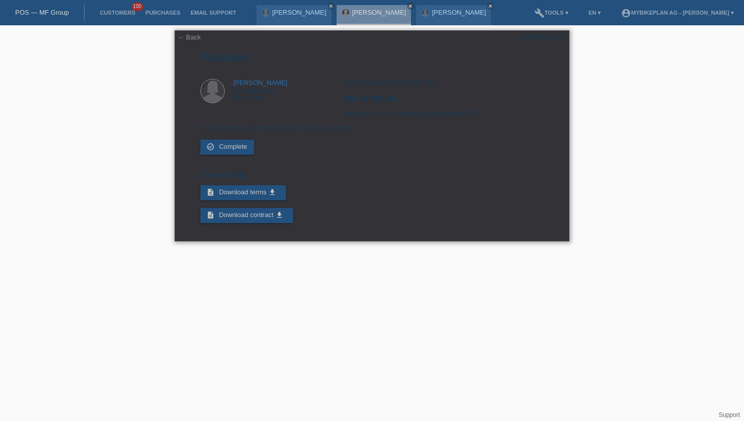
click at [529, 38] on div "POSP00028041" at bounding box center [542, 37] width 48 height 8
copy div "POSP00028041"
